Goal: Transaction & Acquisition: Book appointment/travel/reservation

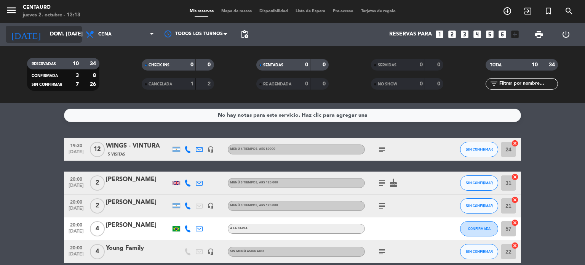
scroll to position [38, 0]
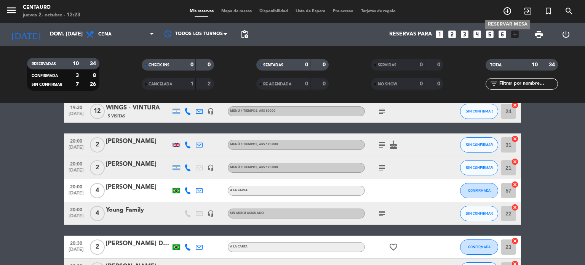
click at [511, 9] on icon "add_circle_outline" at bounding box center [507, 10] width 9 height 9
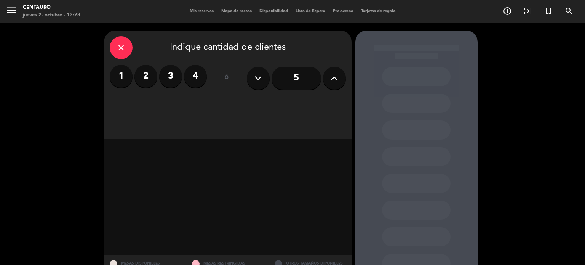
click at [144, 75] on label "2" at bounding box center [145, 76] width 23 height 23
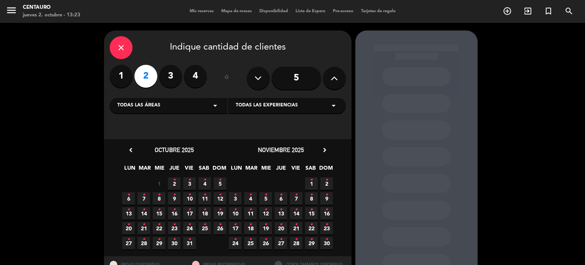
click at [210, 223] on span "25 •" at bounding box center [204, 228] width 13 height 13
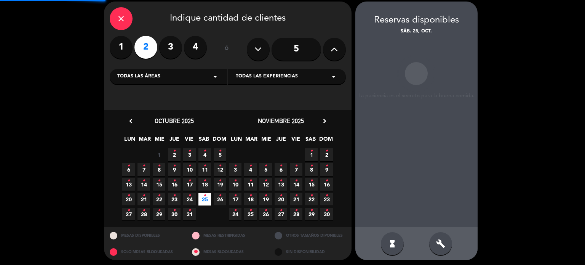
scroll to position [30, 0]
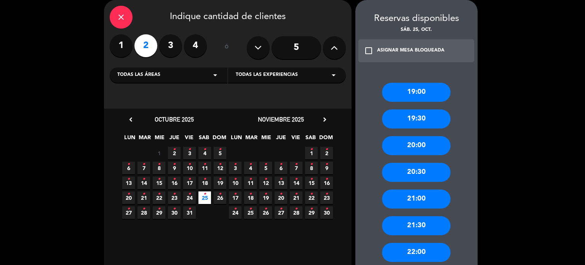
click at [416, 220] on div "21:30" at bounding box center [416, 225] width 69 height 19
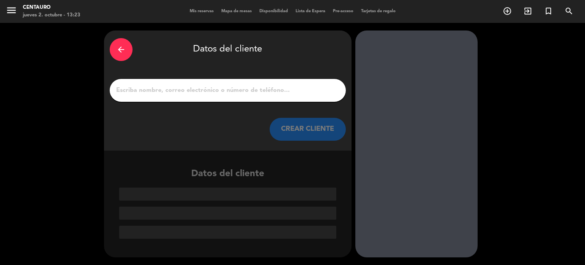
scroll to position [0, 0]
click at [252, 88] on input "1" at bounding box center [227, 90] width 225 height 11
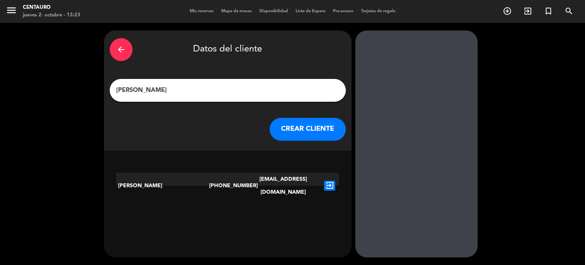
type input "[PERSON_NAME]"
click at [325, 138] on button "CREAR CLIENTE" at bounding box center [308, 129] width 76 height 23
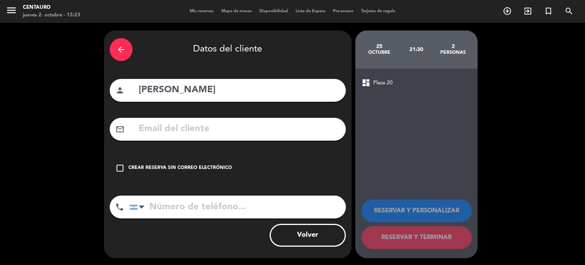
click at [133, 124] on div "mail_outline" at bounding box center [228, 129] width 236 height 23
click at [143, 124] on input "text" at bounding box center [239, 129] width 202 height 16
paste input "[EMAIL_ADDRESS][DOMAIN_NAME]"
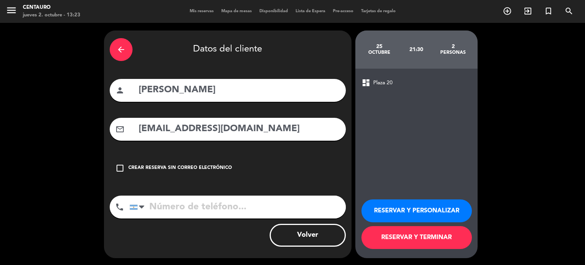
type input "[EMAIL_ADDRESS][DOMAIN_NAME]"
click at [215, 213] on input "tel" at bounding box center [238, 206] width 216 height 23
click at [409, 208] on button "RESERVAR Y PERSONALIZAR" at bounding box center [417, 210] width 110 height 23
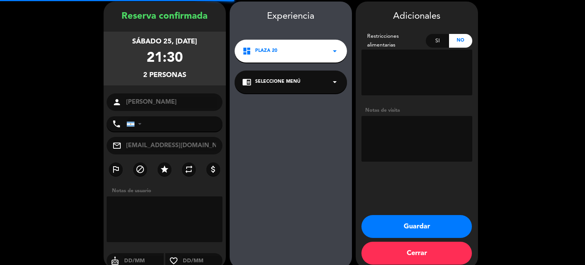
scroll to position [30, 0]
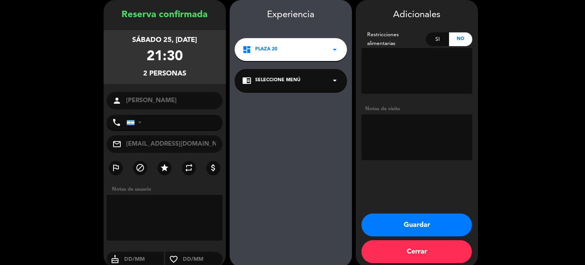
click at [414, 139] on textarea at bounding box center [417, 137] width 111 height 46
drag, startPoint x: 406, startPoint y: 131, endPoint x: 365, endPoint y: 128, distance: 41.6
click at [365, 128] on textarea at bounding box center [417, 137] width 111 height 46
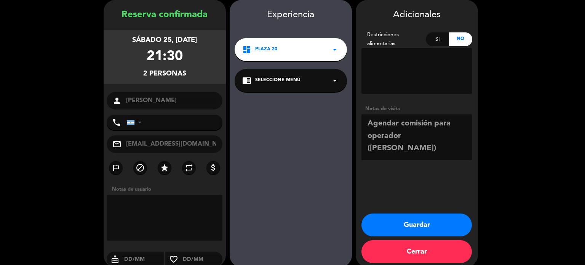
type textarea "Agendar comisión para operador ([PERSON_NAME])"
click at [437, 220] on button "Guardar" at bounding box center [417, 224] width 110 height 23
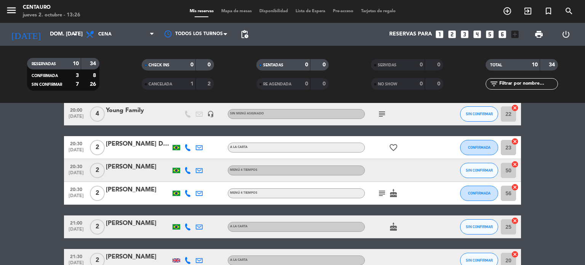
scroll to position [182, 0]
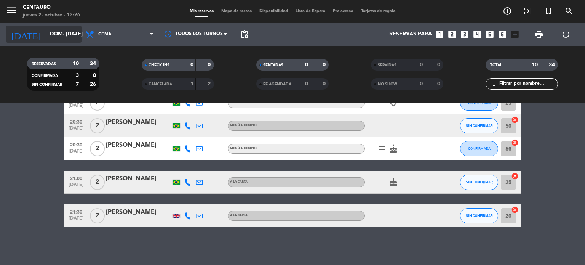
click at [46, 36] on input "dom. [DATE]" at bounding box center [82, 34] width 72 height 14
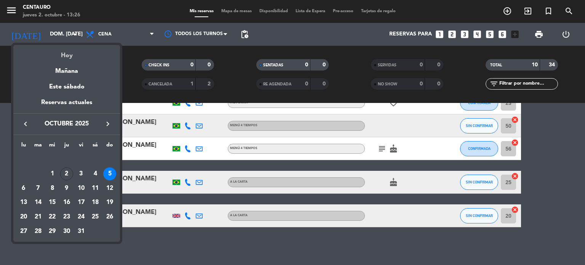
click at [53, 52] on div "Hoy" at bounding box center [66, 53] width 107 height 16
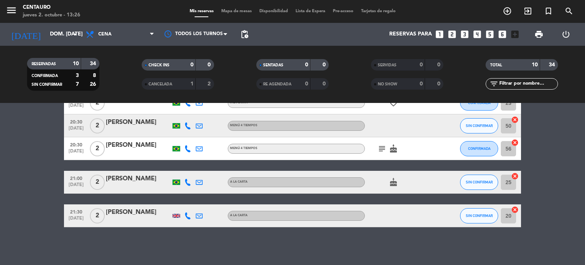
type input "[DEMOGRAPHIC_DATA] [DATE]"
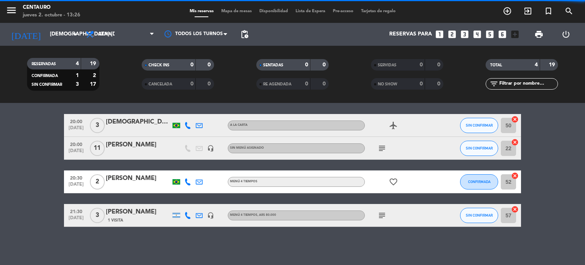
scroll to position [24, 0]
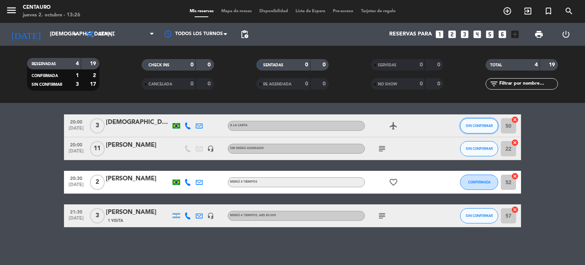
click at [471, 126] on span "SIN CONFIRMAR" at bounding box center [479, 125] width 27 height 4
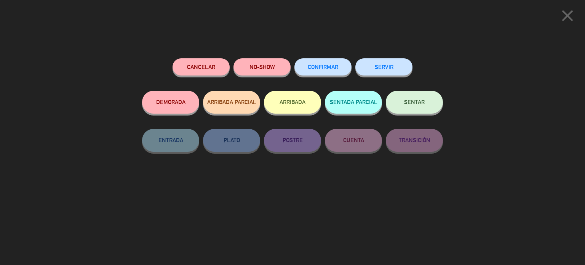
click at [331, 63] on button "CONFIRMAR" at bounding box center [322, 66] width 57 height 17
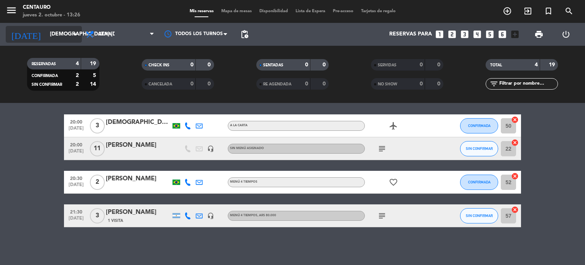
click at [46, 32] on input "[DEMOGRAPHIC_DATA] [DATE]" at bounding box center [82, 34] width 72 height 14
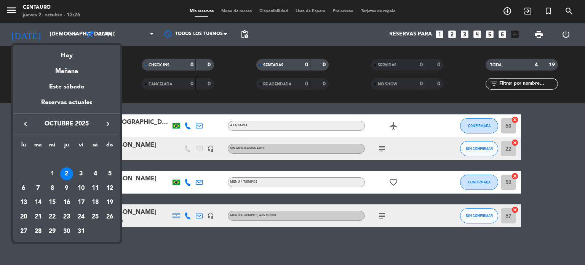
click at [564, 200] on div at bounding box center [292, 132] width 585 height 265
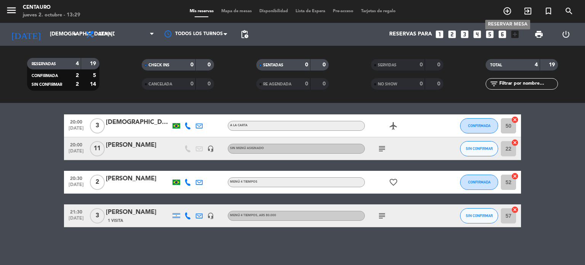
click at [504, 12] on icon "add_circle_outline" at bounding box center [507, 10] width 9 height 9
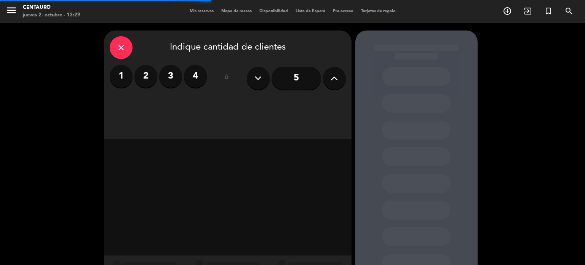
click at [330, 78] on button at bounding box center [334, 78] width 23 height 23
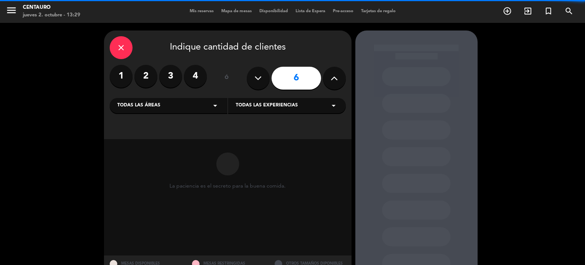
click at [330, 78] on button at bounding box center [334, 78] width 23 height 23
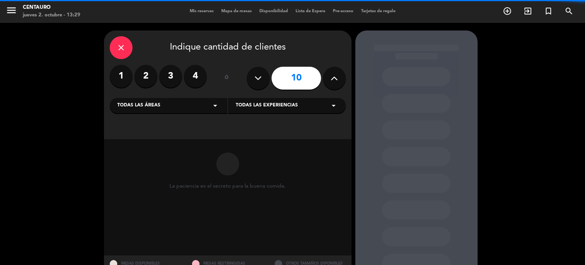
type input "11"
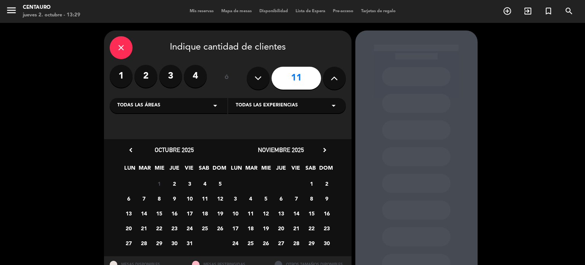
click at [205, 183] on span "4" at bounding box center [204, 183] width 13 height 13
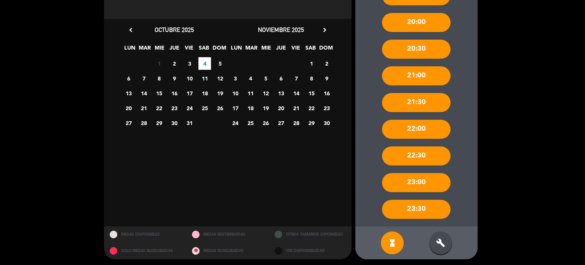
scroll to position [122, 0]
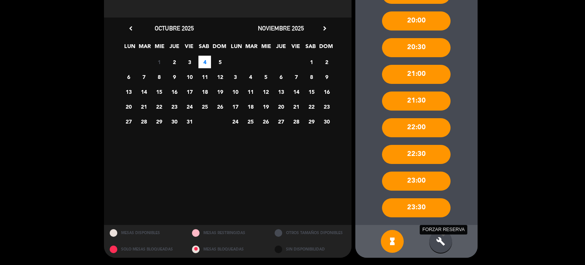
click at [445, 238] on icon "build" at bounding box center [440, 241] width 9 height 9
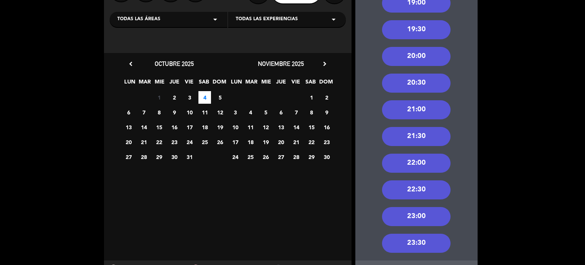
scroll to position [45, 0]
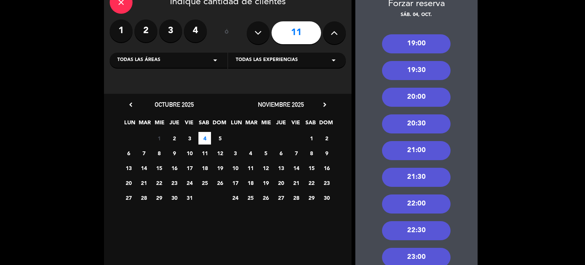
click at [427, 69] on div "19:30" at bounding box center [416, 70] width 69 height 19
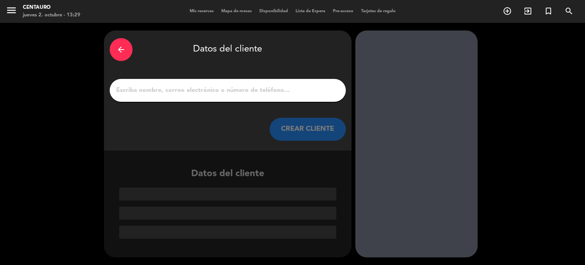
click at [136, 91] on input "1" at bounding box center [227, 90] width 225 height 11
paste input "[PERSON_NAME]"
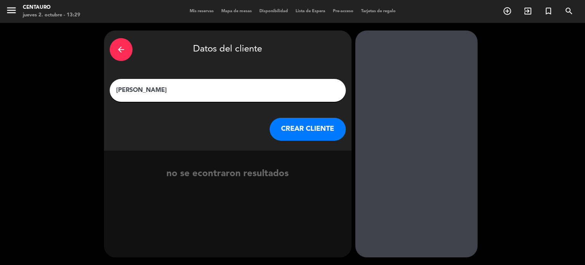
click at [142, 90] on input "[PERSON_NAME]" at bounding box center [227, 90] width 225 height 11
type input "[PERSON_NAME]"
click at [290, 126] on button "CREAR CLIENTE" at bounding box center [308, 129] width 76 height 23
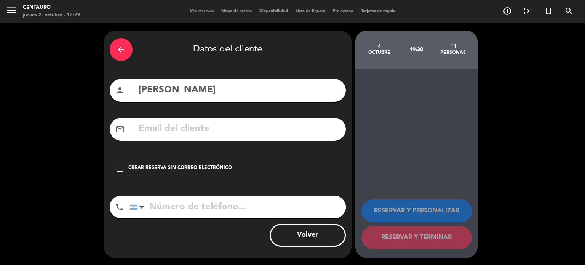
click at [203, 134] on input "text" at bounding box center [239, 129] width 202 height 16
paste input "5515997680063"
type input "5515997680063"
click at [174, 211] on input "tel" at bounding box center [238, 206] width 216 height 23
paste input "5515997680063"
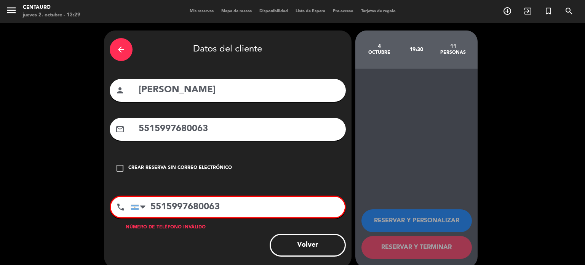
type input "5515997680063"
drag, startPoint x: 246, startPoint y: 123, endPoint x: 41, endPoint y: 93, distance: 207.0
click at [41, 93] on div "arrow_back Datos del cliente person [PERSON_NAME] mail_outline 5515997680063 ch…" at bounding box center [292, 149] width 585 height 253
click at [152, 206] on input "5515997680063" at bounding box center [238, 207] width 214 height 21
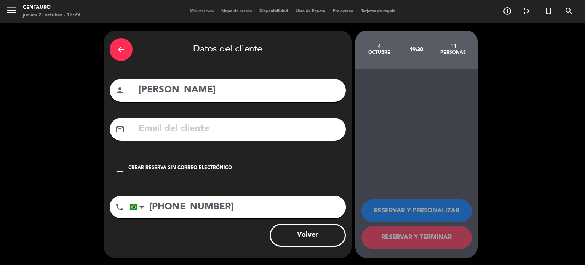
type input "[PHONE_NUMBER]"
click at [179, 125] on input "text" at bounding box center [239, 129] width 202 height 16
click at [118, 166] on icon "check_box_outline_blank" at bounding box center [119, 167] width 9 height 9
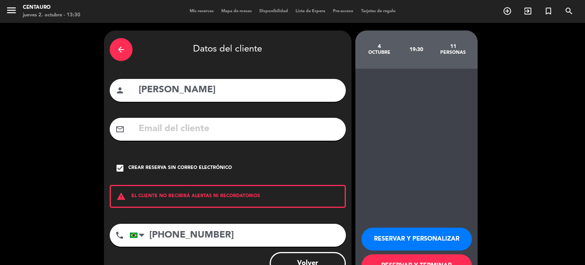
click at [434, 234] on button "RESERVAR Y PERSONALIZAR" at bounding box center [417, 238] width 110 height 23
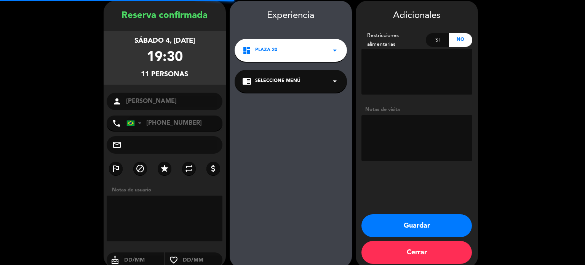
scroll to position [30, 0]
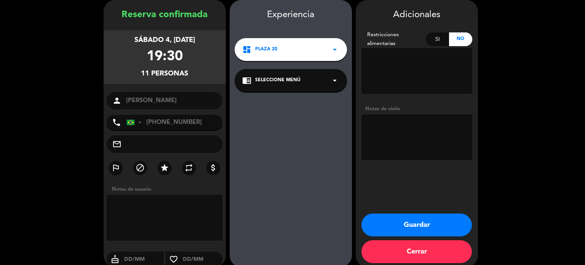
click at [390, 115] on textarea at bounding box center [417, 137] width 111 height 46
paste textarea "5515997680063"
type textarea "5515997680063"
click at [401, 146] on textarea at bounding box center [417, 137] width 111 height 46
click at [397, 138] on textarea at bounding box center [417, 137] width 111 height 46
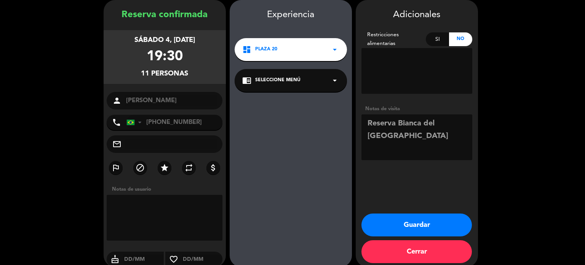
type textarea "Reserva Bianca del [GEOGRAPHIC_DATA]"
click at [440, 224] on button "Guardar" at bounding box center [417, 224] width 110 height 23
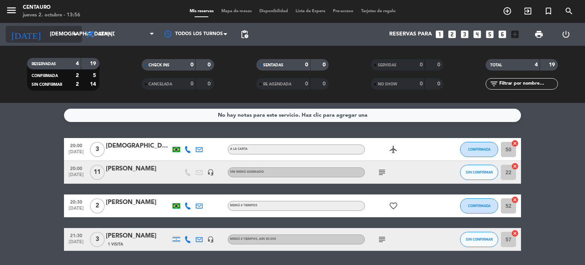
click at [50, 34] on input "[DEMOGRAPHIC_DATA] [DATE]" at bounding box center [82, 34] width 72 height 14
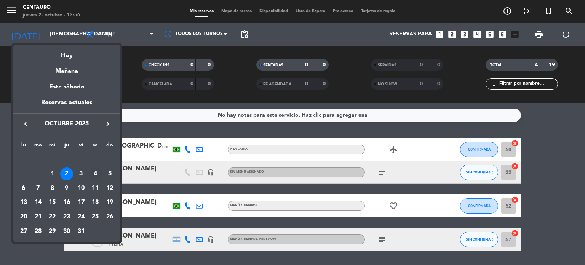
click at [99, 174] on div "4" at bounding box center [95, 173] width 13 height 13
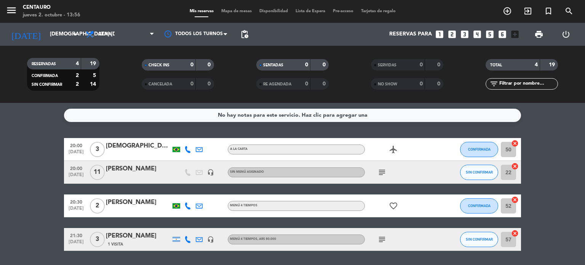
type input "sáb. [DATE]"
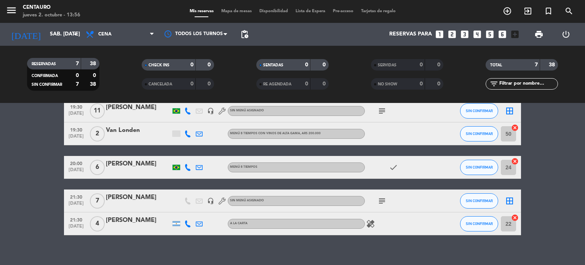
scroll to position [103, 0]
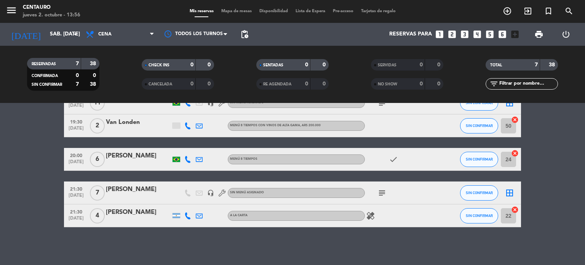
click at [123, 192] on div "[PERSON_NAME]" at bounding box center [138, 189] width 65 height 10
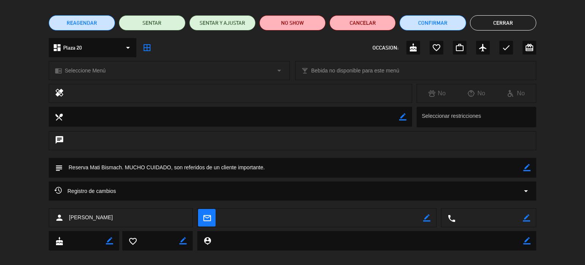
scroll to position [61, 0]
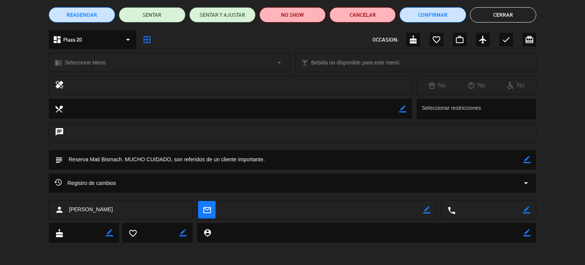
click at [528, 208] on icon "border_color" at bounding box center [526, 209] width 7 height 7
click at [509, 209] on textarea at bounding box center [489, 209] width 67 height 19
paste textarea "[PHONE_NUMBER]"
type textarea "[PHONE_NUMBER]"
click at [527, 207] on icon at bounding box center [526, 209] width 7 height 7
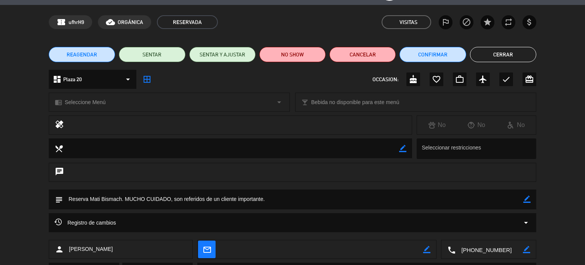
scroll to position [0, 0]
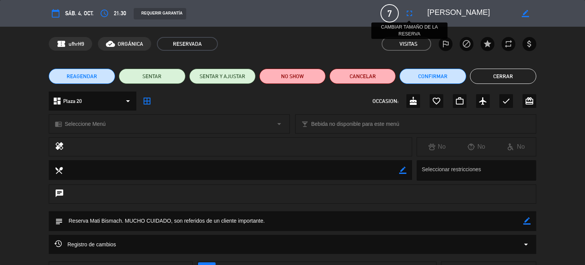
click at [410, 13] on icon "fullscreen" at bounding box center [409, 13] width 9 height 9
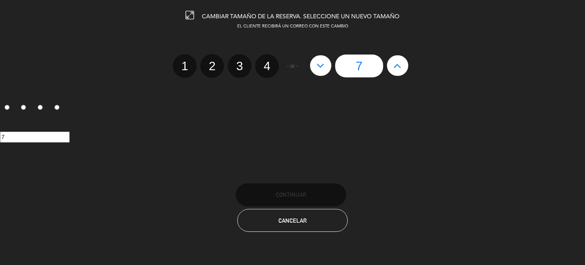
click at [401, 71] on icon at bounding box center [398, 65] width 8 height 12
type input "8"
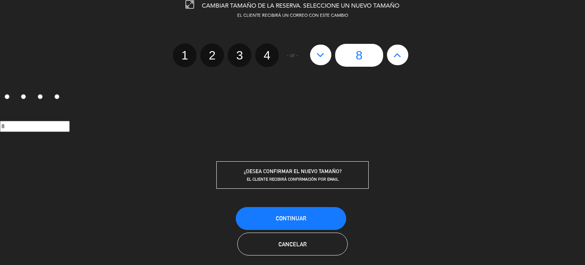
scroll to position [16, 0]
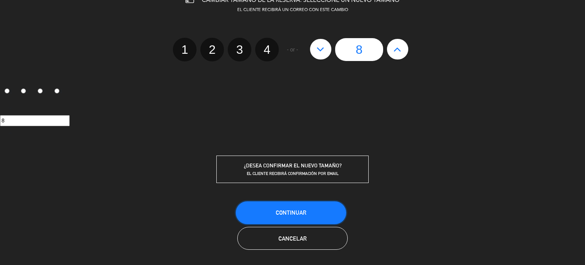
click at [306, 210] on span "Continuar" at bounding box center [291, 212] width 30 height 6
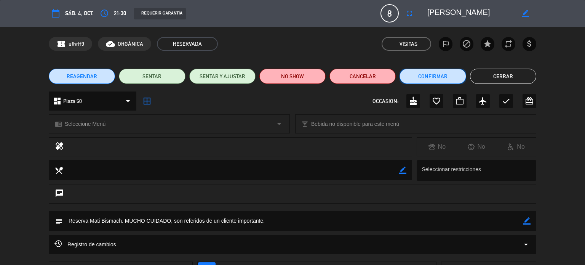
click at [448, 72] on button "Confirmar" at bounding box center [433, 76] width 66 height 15
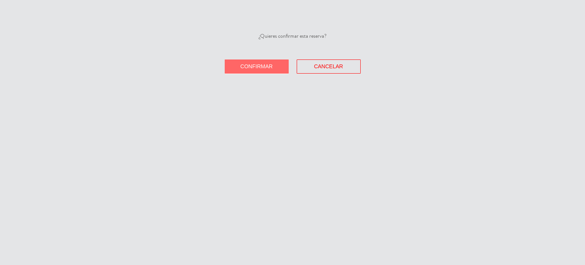
click at [279, 67] on button "Confirmar" at bounding box center [257, 66] width 64 height 14
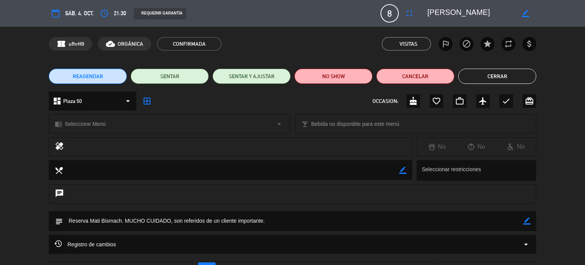
click at [518, 80] on button "Cerrar" at bounding box center [497, 76] width 78 height 15
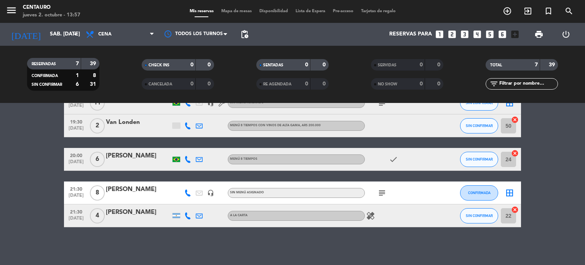
scroll to position [65, 0]
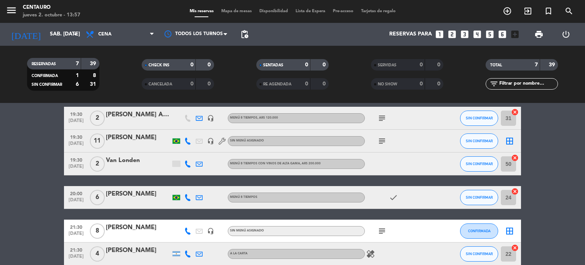
click at [382, 115] on icon "subject" at bounding box center [382, 118] width 9 height 9
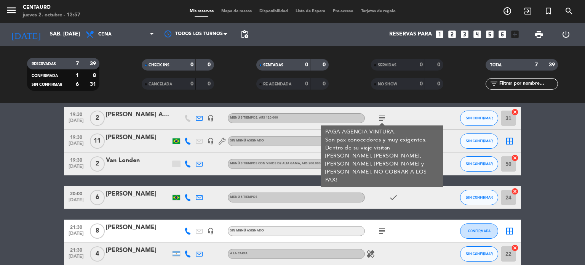
click at [382, 115] on icon "subject" at bounding box center [382, 118] width 9 height 9
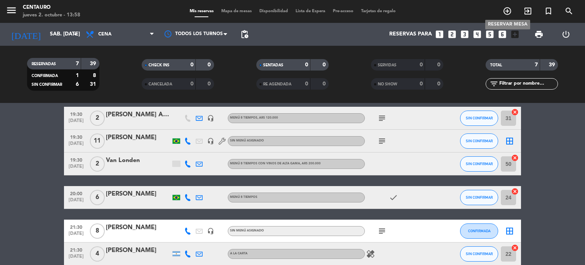
click at [506, 11] on icon "add_circle_outline" at bounding box center [507, 10] width 9 height 9
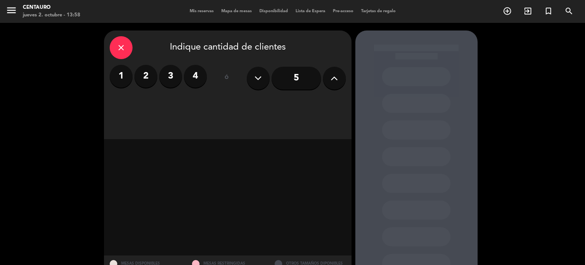
click at [166, 80] on label "3" at bounding box center [170, 76] width 23 height 23
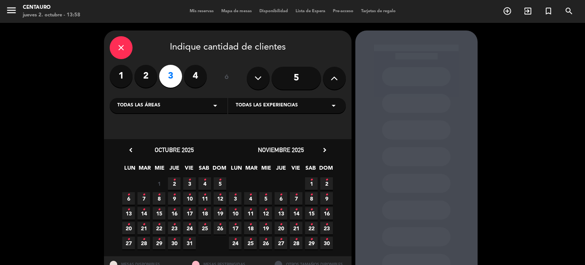
click at [187, 229] on span "24 •" at bounding box center [189, 228] width 13 height 13
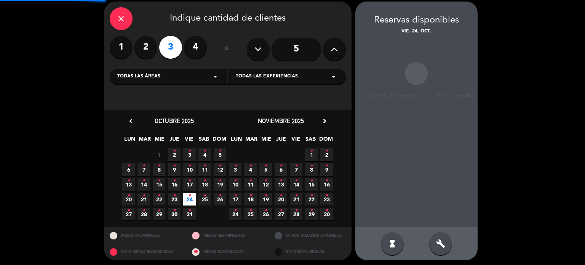
scroll to position [30, 0]
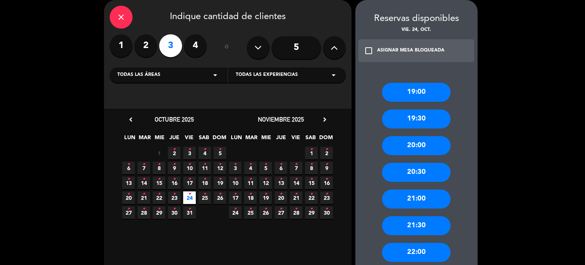
click at [416, 200] on div "21:00" at bounding box center [416, 198] width 69 height 19
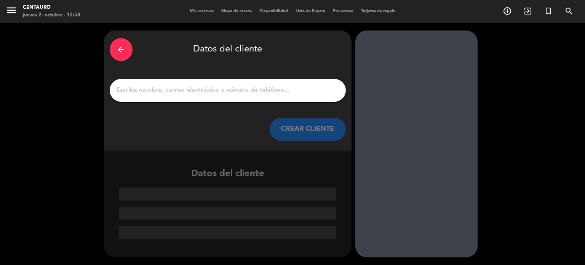
scroll to position [0, 0]
click at [235, 76] on div "arrow_back Datos del cliente CREAR CLIENTE" at bounding box center [228, 90] width 248 height 120
click at [239, 86] on input "1" at bounding box center [227, 90] width 225 height 11
paste input "[EMAIL_ADDRESS][DOMAIN_NAME]"
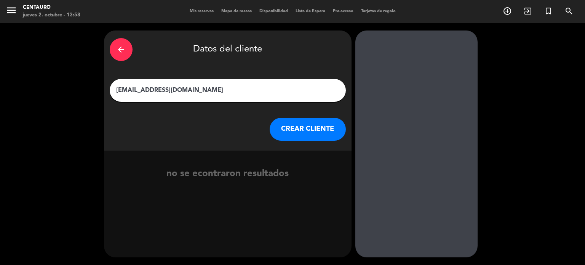
drag, startPoint x: 211, startPoint y: 96, endPoint x: 44, endPoint y: 83, distance: 167.4
click at [44, 83] on div "arrow_back Datos del cliente [EMAIL_ADDRESS][DOMAIN_NAME] CREAR CLIENTE no se e…" at bounding box center [292, 144] width 585 height 242
drag, startPoint x: 184, startPoint y: 91, endPoint x: 71, endPoint y: 85, distance: 113.7
click at [71, 85] on div "arrow_back Datos del cliente [EMAIL_ADDRESS][DOMAIN_NAME] CREAR CLIENTE no se e…" at bounding box center [292, 144] width 585 height 242
drag, startPoint x: 142, startPoint y: 88, endPoint x: 131, endPoint y: 88, distance: 11.1
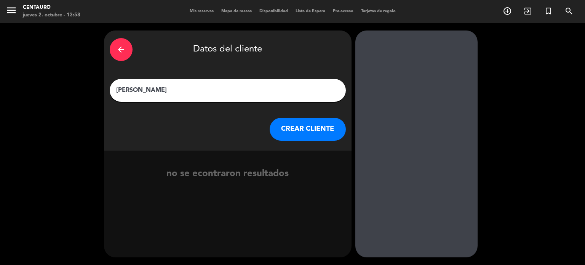
click at [131, 88] on input "[PERSON_NAME]" at bounding box center [227, 90] width 225 height 11
click at [150, 90] on input "[PERSON_NAME]" at bounding box center [227, 90] width 225 height 11
drag, startPoint x: 156, startPoint y: 90, endPoint x: 144, endPoint y: 90, distance: 12.2
click at [144, 90] on input "[PERSON_NAME]" at bounding box center [227, 90] width 225 height 11
type input "[PERSON_NAME]"
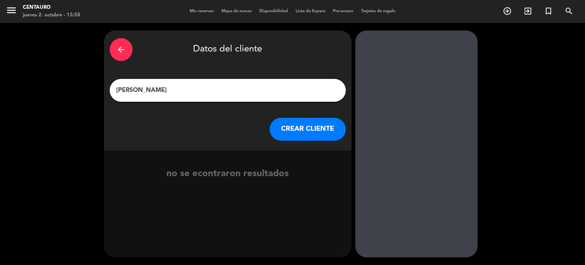
click at [315, 127] on button "CREAR CLIENTE" at bounding box center [308, 129] width 76 height 23
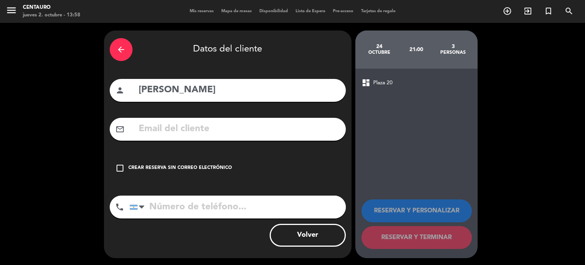
click at [206, 120] on div "mail_outline" at bounding box center [228, 129] width 236 height 23
click at [208, 129] on input "text" at bounding box center [239, 129] width 202 height 16
paste input "[EMAIL_ADDRESS][DOMAIN_NAME]"
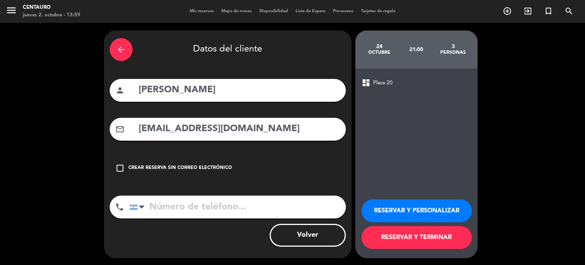
type input "[EMAIL_ADDRESS][DOMAIN_NAME]"
click at [190, 198] on input "tel" at bounding box center [238, 206] width 216 height 23
paste input "[PHONE_NUMBER]"
type input "[PHONE_NUMBER]"
click at [426, 211] on button "RESERVAR Y PERSONALIZAR" at bounding box center [417, 210] width 110 height 23
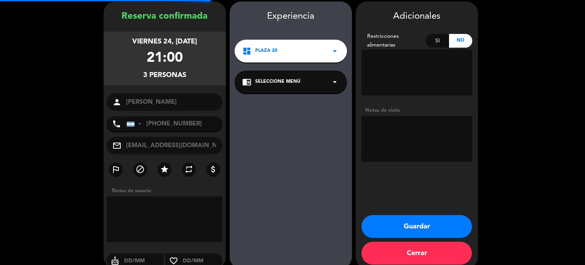
scroll to position [30, 0]
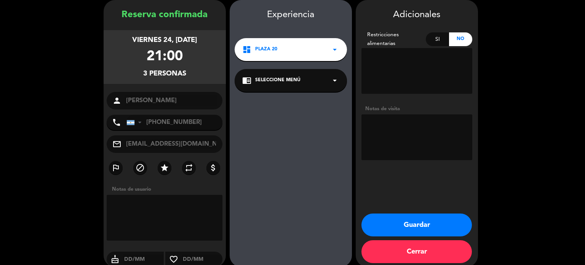
click at [277, 53] on div "dashboard Plaza 20 arrow_drop_down" at bounding box center [291, 49] width 112 height 23
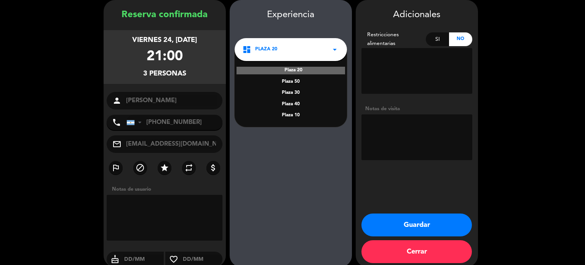
click at [278, 82] on div "Plaza 50" at bounding box center [290, 82] width 97 height 8
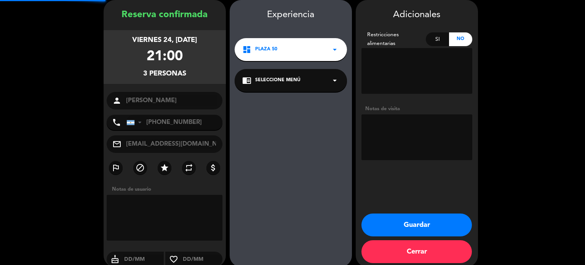
click at [291, 73] on div "chrome_reader_mode Seleccione Menú arrow_drop_down" at bounding box center [291, 80] width 112 height 23
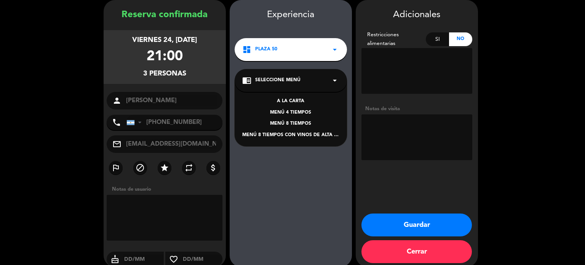
click at [292, 111] on div "MENÚ 4 TIEMPOS" at bounding box center [290, 113] width 97 height 8
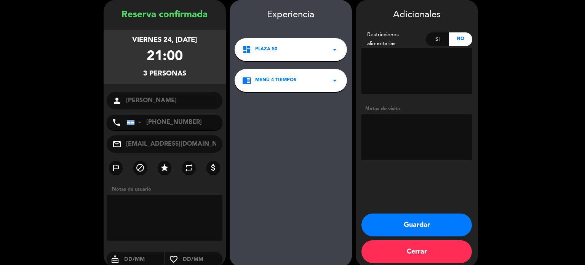
click at [396, 221] on button "Guardar" at bounding box center [417, 224] width 110 height 23
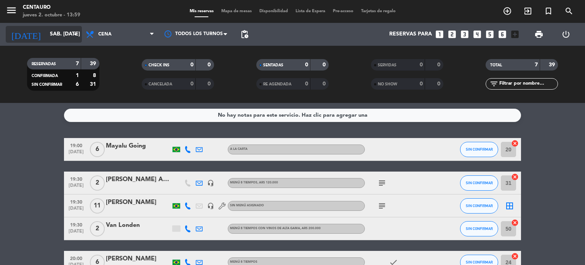
click at [46, 34] on input "sáb. [DATE]" at bounding box center [82, 34] width 72 height 14
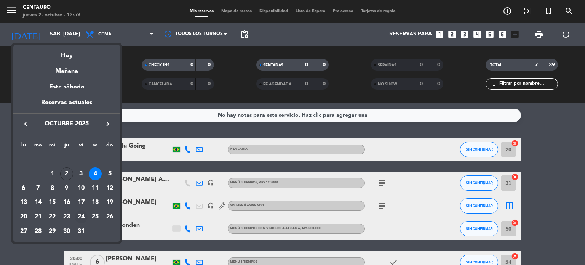
click at [80, 218] on div "24" at bounding box center [81, 216] width 13 height 13
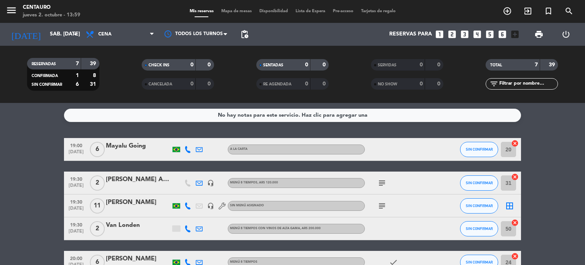
type input "vie. [DATE]"
